Goal: Information Seeking & Learning: Learn about a topic

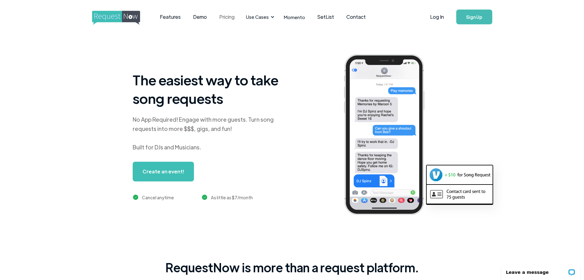
click at [225, 16] on link "Pricing" at bounding box center [227, 16] width 28 height 19
